Goal: Check status: Check status

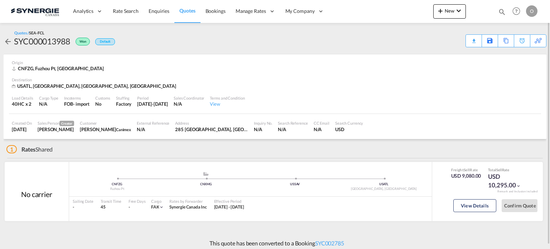
drag, startPoint x: 503, startPoint y: 10, endPoint x: 497, endPoint y: 13, distance: 6.3
click at [502, 11] on md-icon "icon-magnify" at bounding box center [502, 12] width 8 height 8
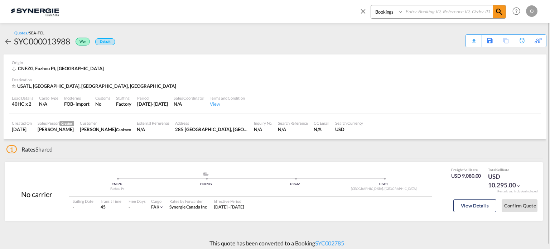
click at [388, 14] on select "Bookings Quotes Enquiries" at bounding box center [388, 11] width 34 height 13
select select "Quotes"
click at [371, 5] on select "Bookings Quotes Enquiries" at bounding box center [388, 11] width 34 height 13
paste input "SYC000013522"
type input "SYC000013522"
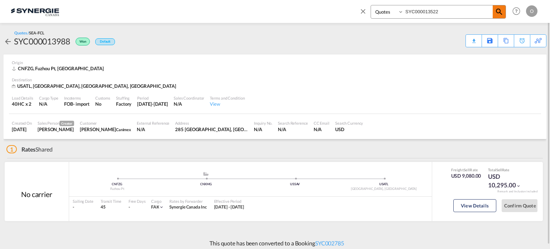
click at [503, 11] on md-icon "icon-magnify" at bounding box center [499, 12] width 9 height 9
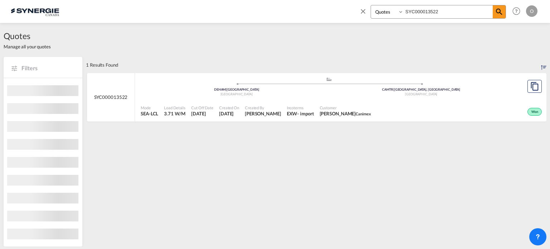
click at [421, 106] on div "Won" at bounding box center [459, 111] width 170 height 18
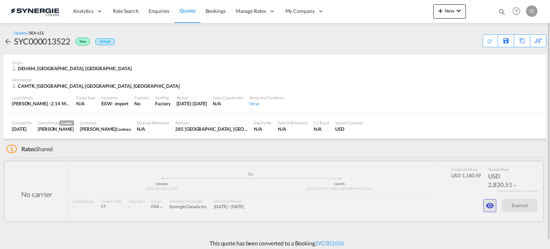
click at [493, 204] on md-icon "icon-eye" at bounding box center [490, 205] width 9 height 9
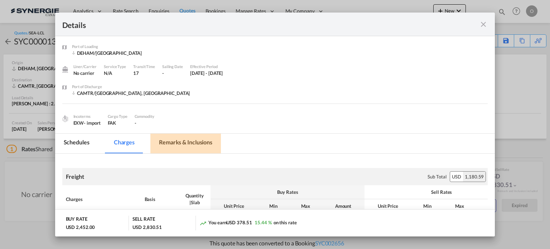
click at [211, 139] on md-tab-item "Remarks & Inclusions" at bounding box center [185, 144] width 71 height 20
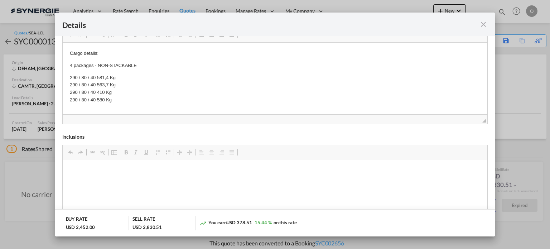
click at [30, 212] on div "Details Port of Loading DEHAM/Hamburg Liner/Carrier No carrier Service Type N/A…" at bounding box center [275, 124] width 550 height 249
click at [482, 24] on md-icon "icon-close fg-AAA8AD m-0 cursor" at bounding box center [483, 24] width 9 height 9
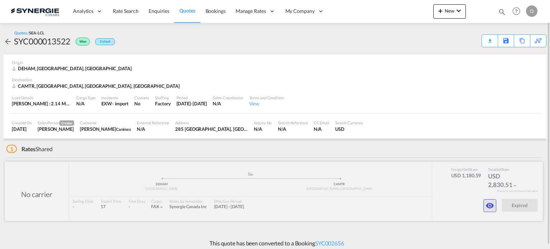
click at [490, 199] on button "button" at bounding box center [489, 205] width 13 height 13
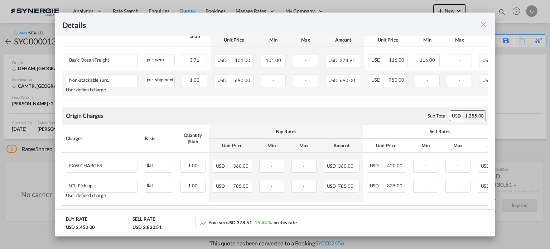
scroll to position [179, 0]
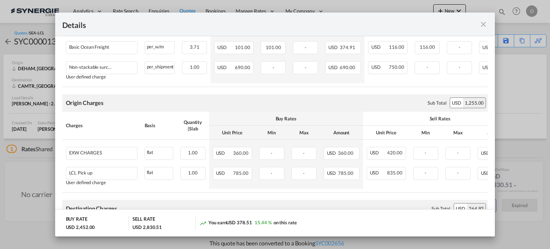
click at [486, 24] on md-icon "icon-close fg-AAA8AD m-0 cursor" at bounding box center [483, 24] width 9 height 9
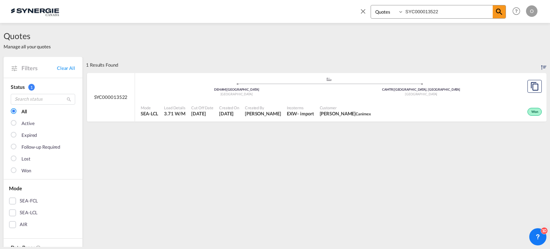
select select "Quotes"
click at [457, 11] on input "SYC000013522" at bounding box center [448, 11] width 89 height 13
paste input "619"
type input "SYC000013619"
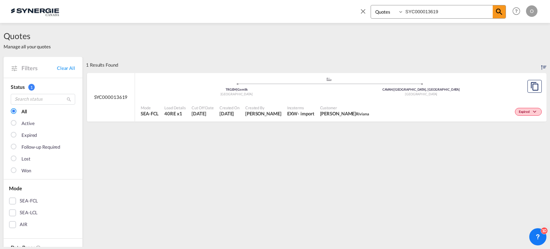
click at [369, 92] on div "Canada" at bounding box center [421, 94] width 185 height 5
click at [471, 97] on div ".a{fill:#aaa8ad;} .a{fill:#aaa8ad;} TRGEM | Gemlik Turkey CAVAN | Vancouver, BC…" at bounding box center [329, 87] width 376 height 21
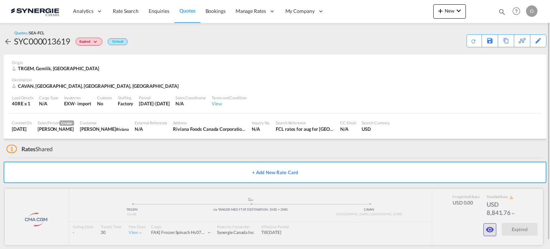
click at [495, 230] on button "button" at bounding box center [489, 229] width 13 height 13
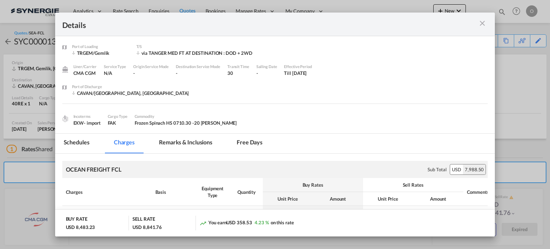
click at [192, 140] on md-tab-item "Remarks & Inclusions" at bounding box center [185, 144] width 71 height 20
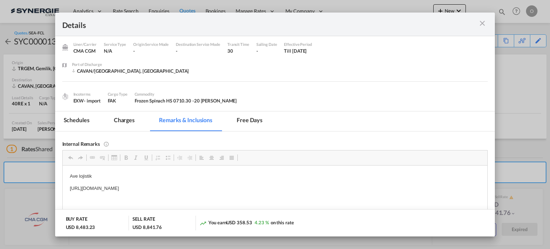
drag, startPoint x: 69, startPoint y: 185, endPoint x: 251, endPoint y: 187, distance: 181.9
click at [274, 192] on span "Copy" at bounding box center [270, 192] width 22 height 10
copy p "https://app.frontapp.com/open/msg_1g5ydtvz?key=KLt0r1YLaHvzPsizIJEu85X1dTXskyob"
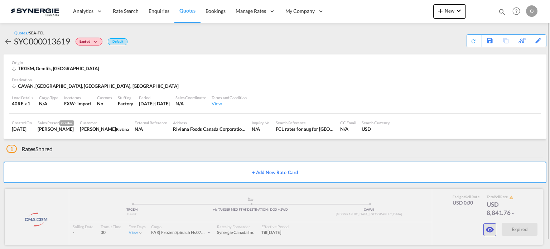
click at [488, 226] on md-icon "icon-eye" at bounding box center [490, 229] width 9 height 9
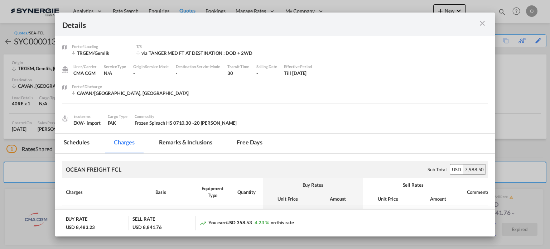
click at [482, 22] on md-icon "icon-close m-3 fg-AAA8AD cursor" at bounding box center [482, 23] width 9 height 9
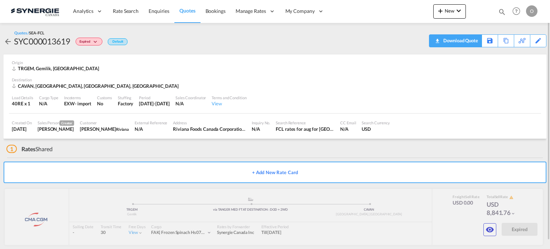
click at [470, 38] on div "Download Quote" at bounding box center [459, 40] width 37 height 11
